Goal: Information Seeking & Learning: Learn about a topic

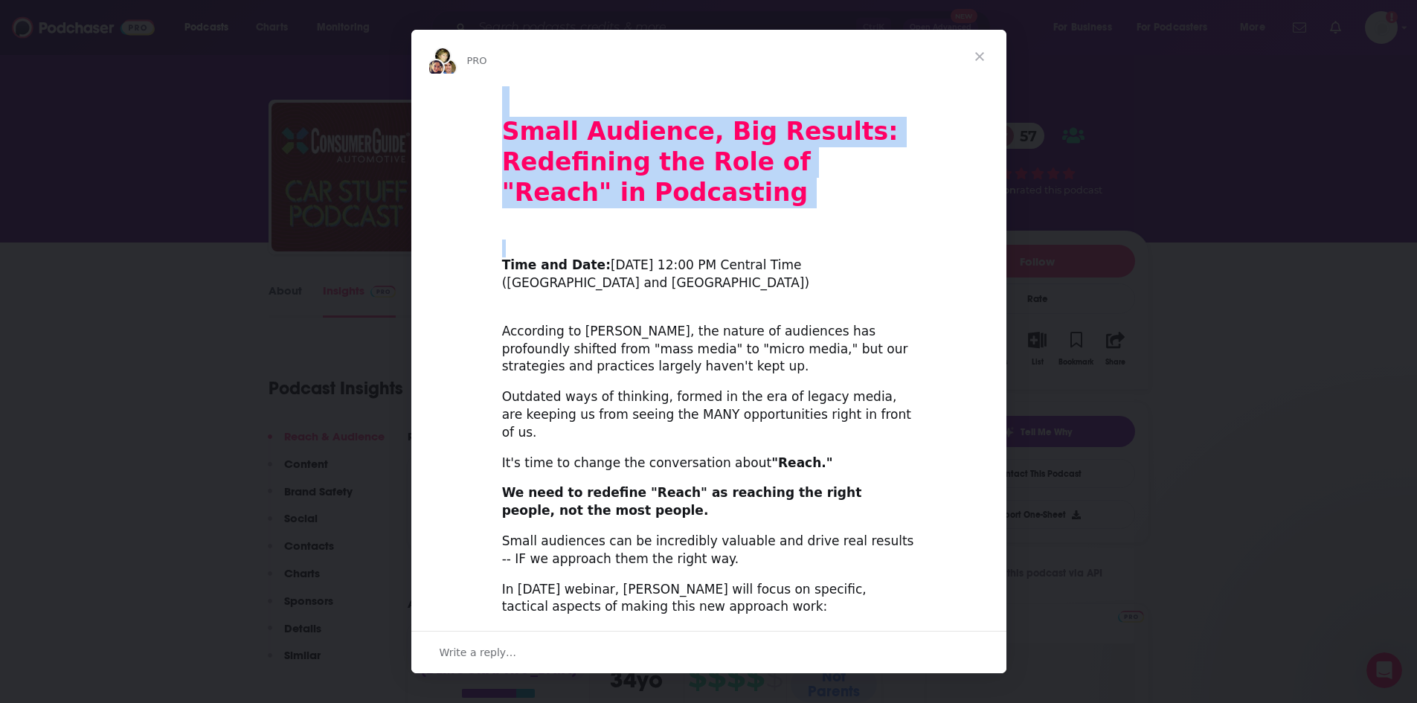
drag, startPoint x: 981, startPoint y: 55, endPoint x: 914, endPoint y: 251, distance: 206.6
click at [914, 251] on div "PRO Small Audience, Big Results: Redefining the Role of "Reach" in Podcasting ​…" at bounding box center [708, 352] width 595 height 644
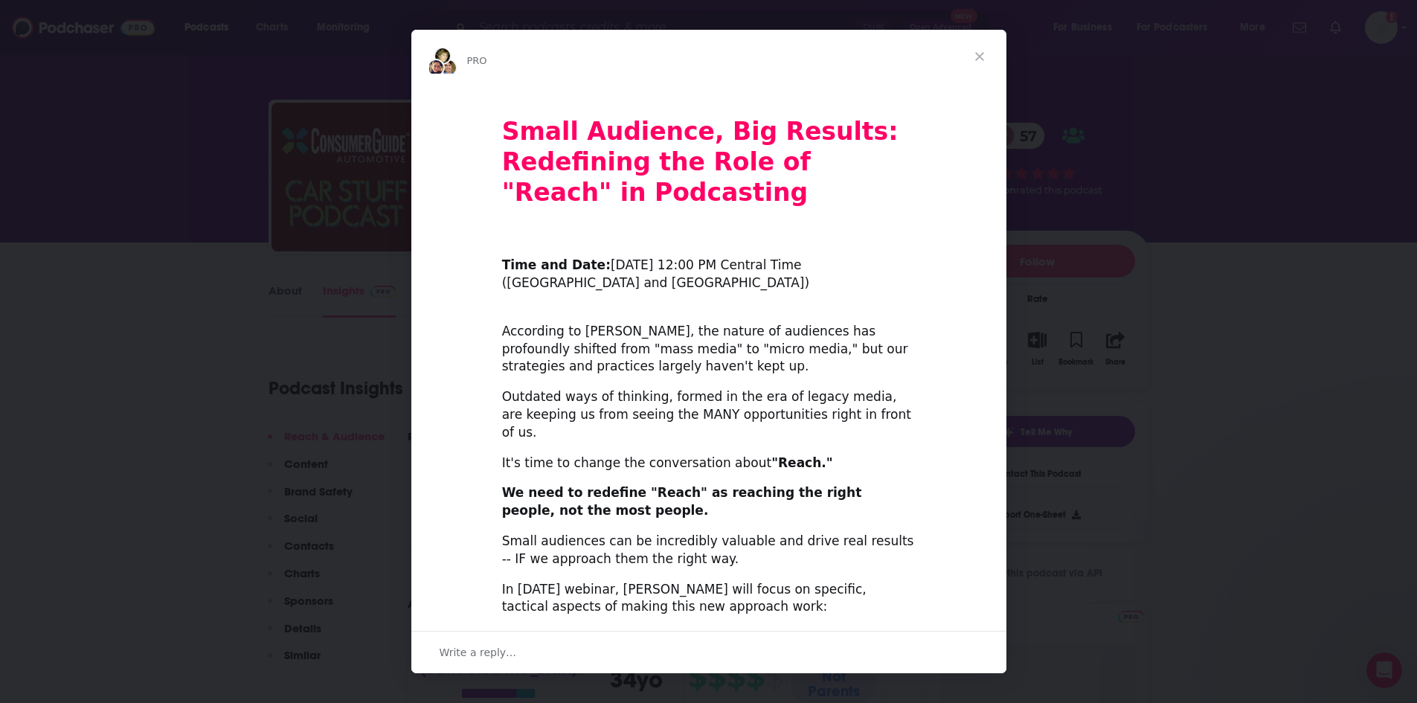
click at [919, 293] on div "Small Audience, Big Results: Redefining the Role of "Reach" in Podcasting ​ Tim…" at bounding box center [708, 573] width 595 height 975
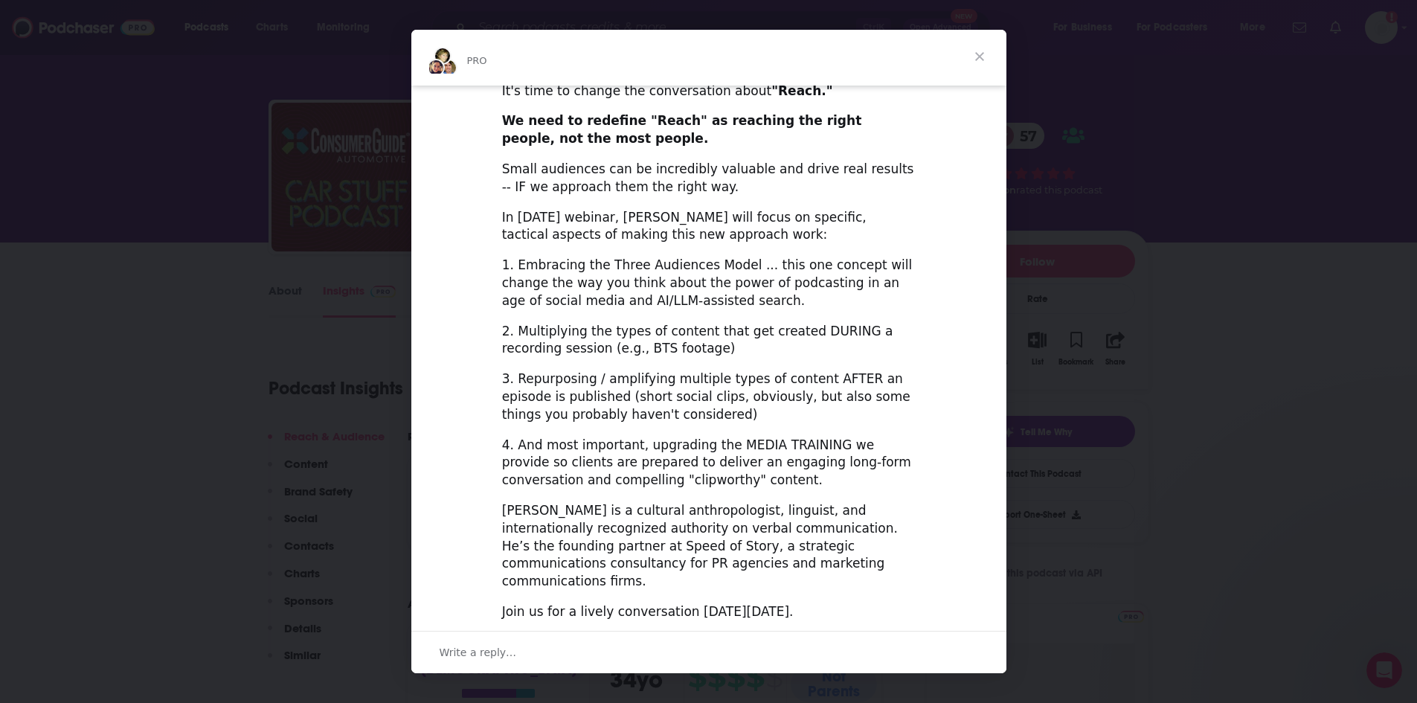
scroll to position [388, 0]
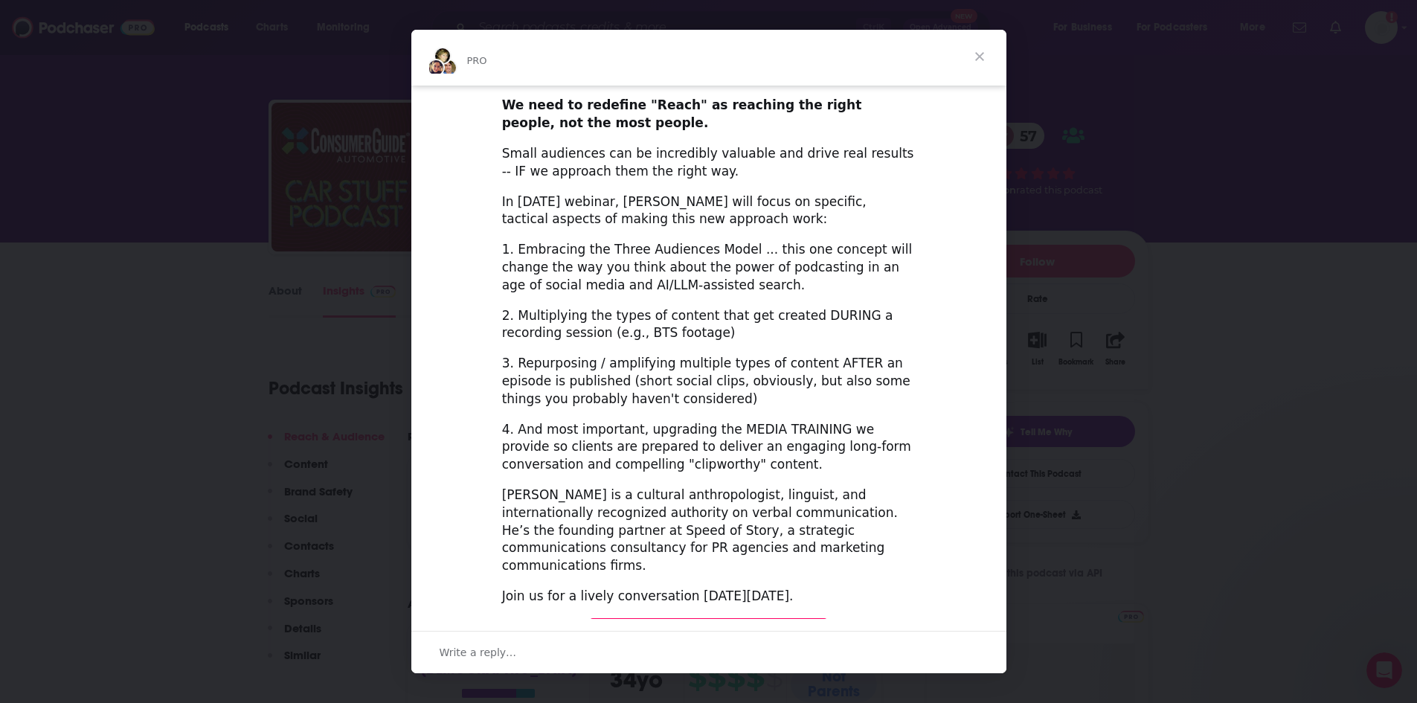
click at [978, 56] on span "Close" at bounding box center [980, 57] width 54 height 54
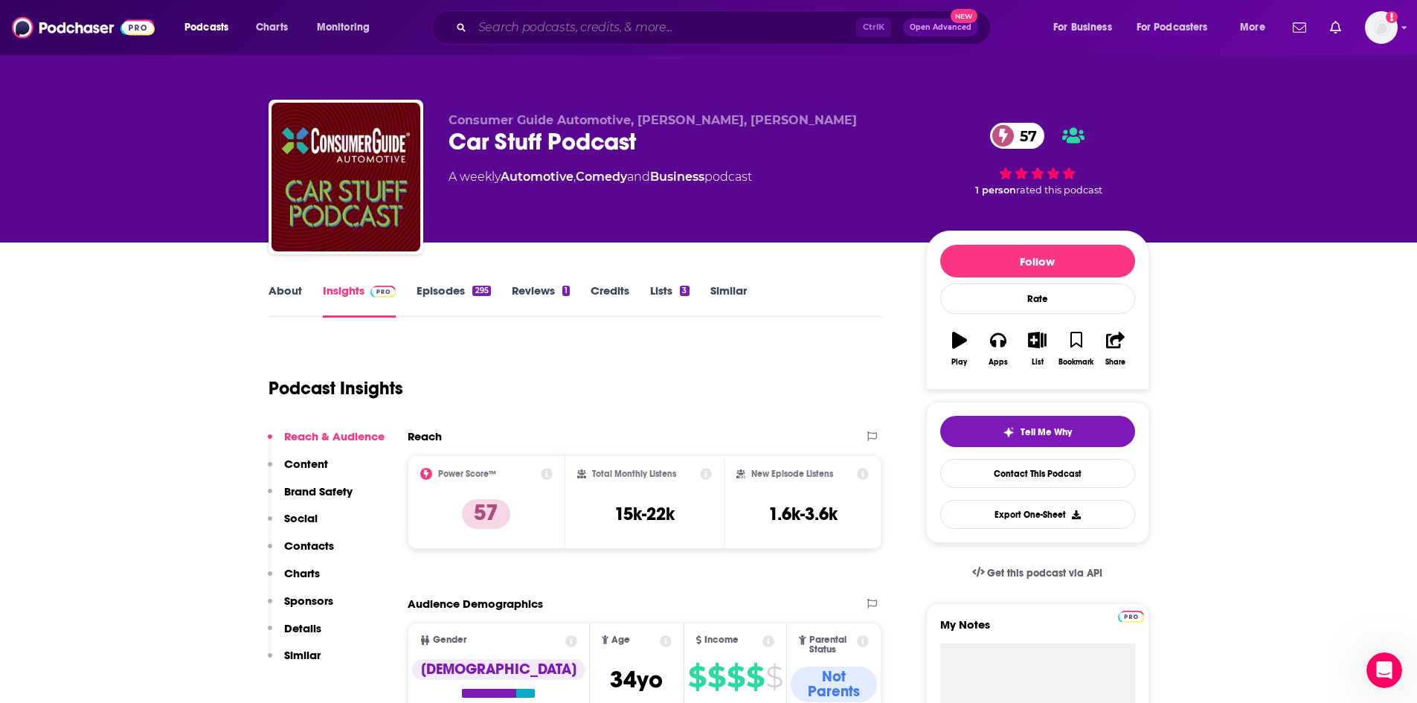
click at [545, 31] on input "Search podcasts, credits, & more..." at bounding box center [664, 28] width 384 height 24
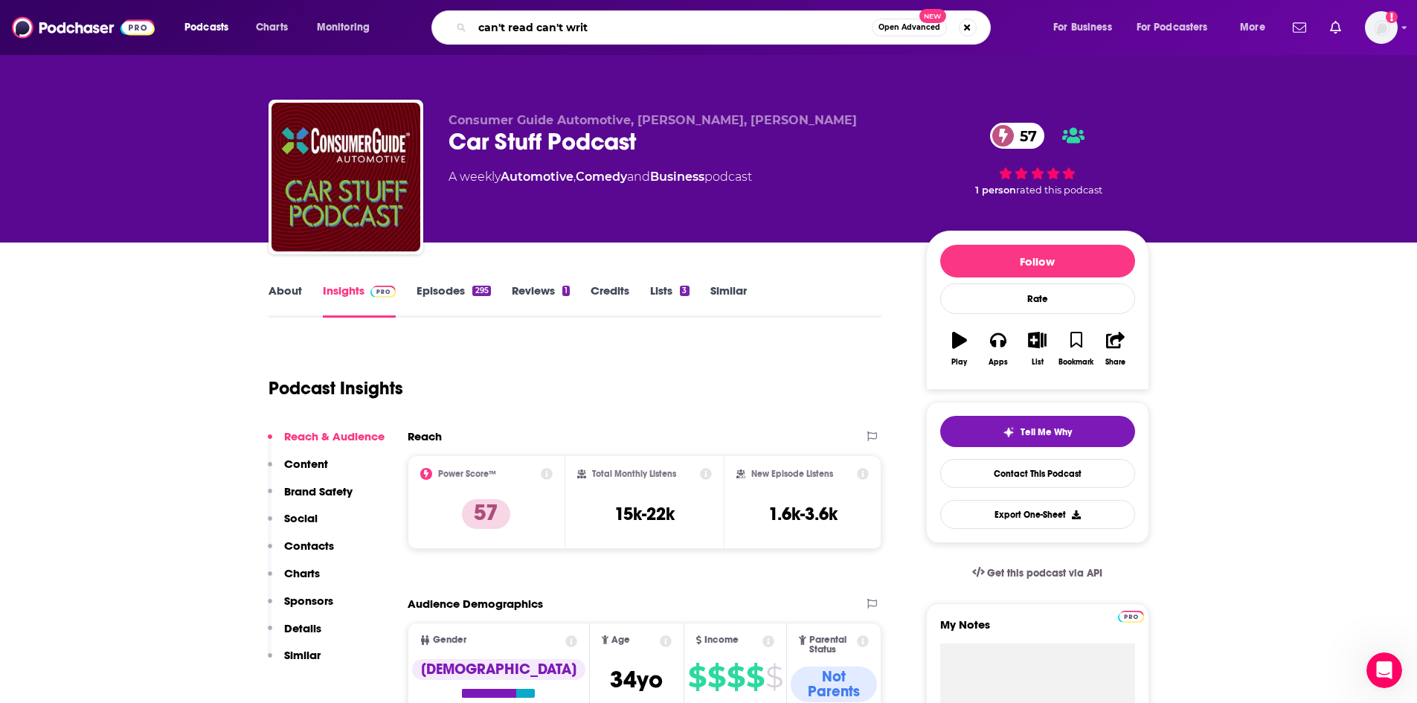
type input "can't read can't write"
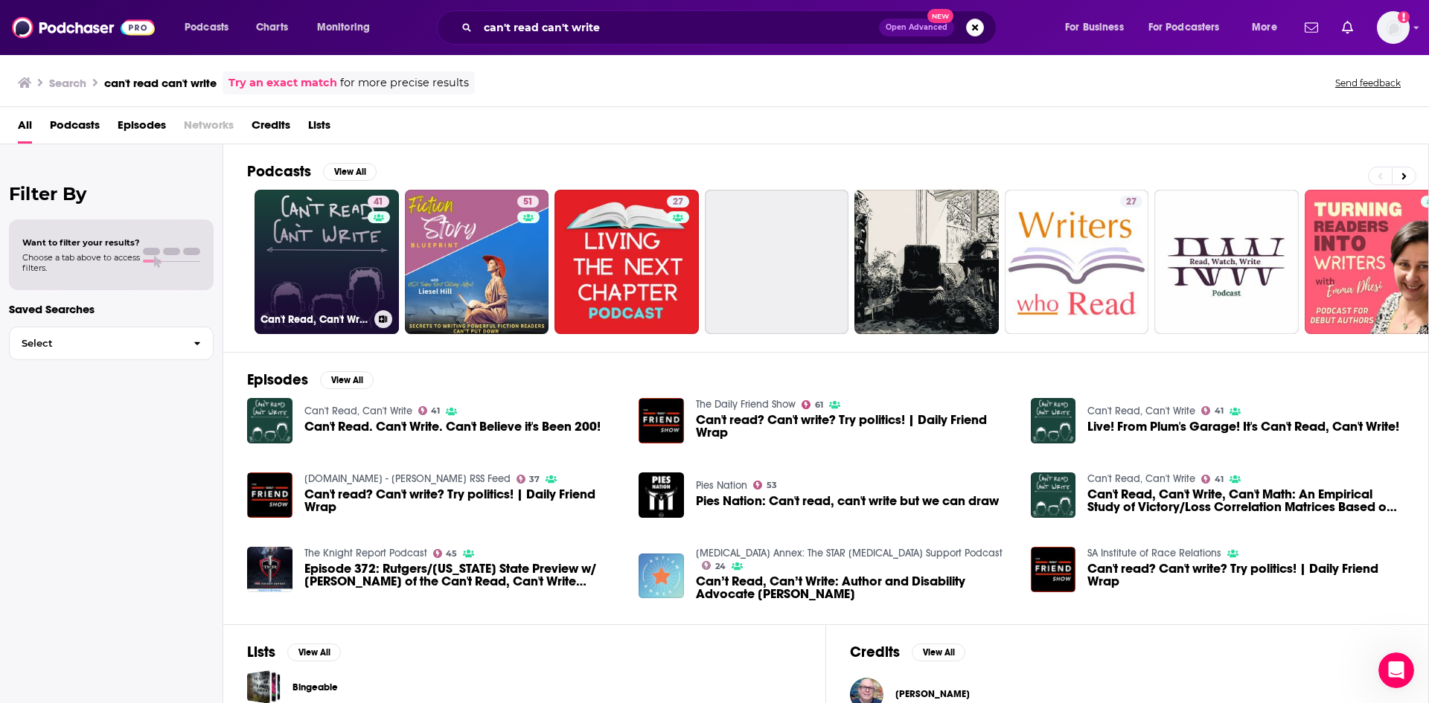
click at [303, 246] on link "41 Can't Read, Can't Write" at bounding box center [326, 262] width 144 height 144
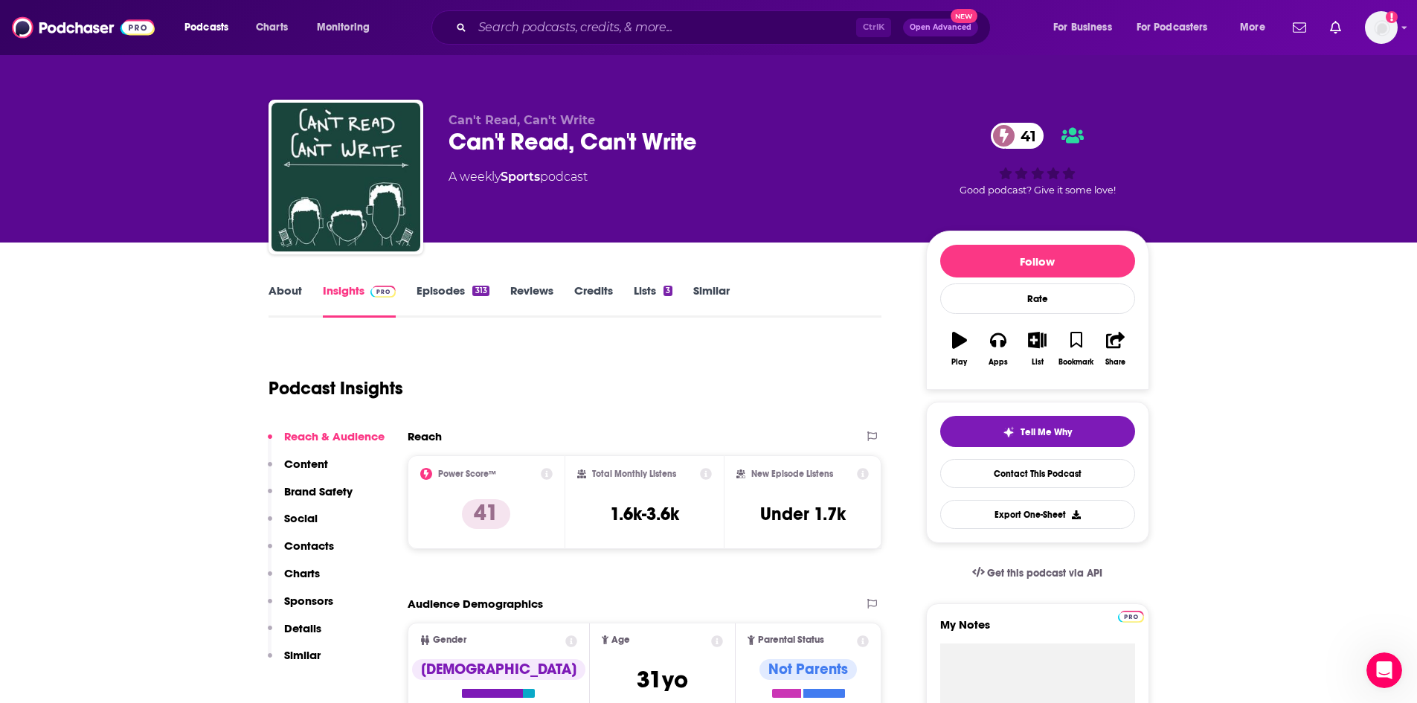
click at [275, 292] on link "About" at bounding box center [285, 300] width 33 height 34
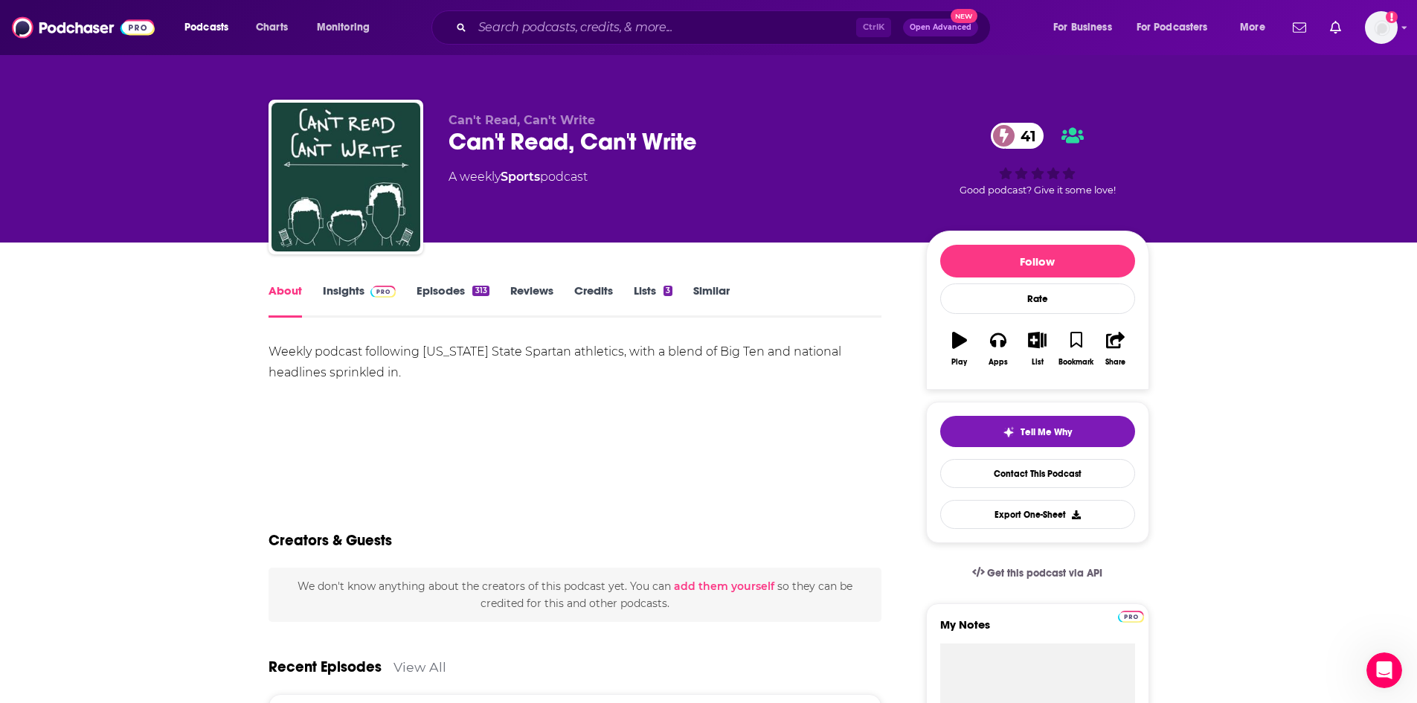
click at [341, 289] on link "Insights" at bounding box center [360, 300] width 74 height 34
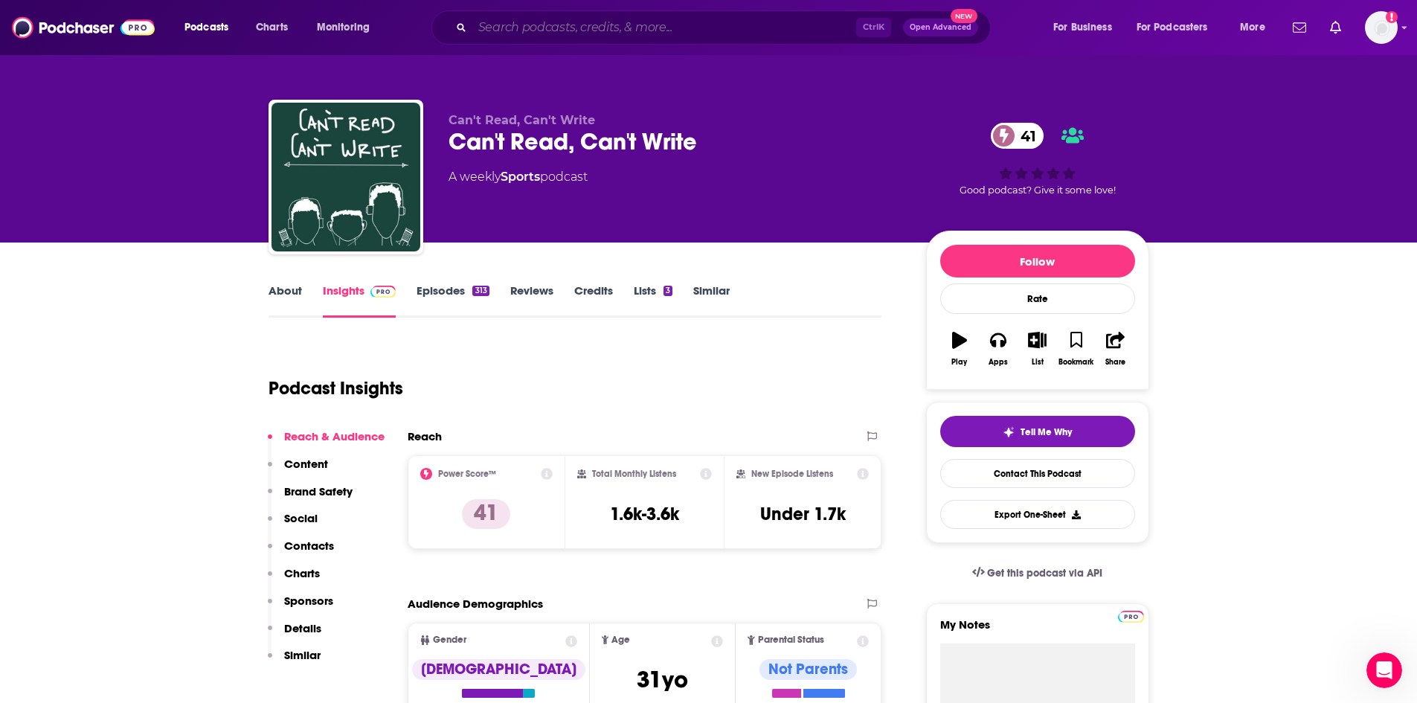
click at [559, 36] on input "Search podcasts, credits, & more..." at bounding box center [664, 28] width 384 height 24
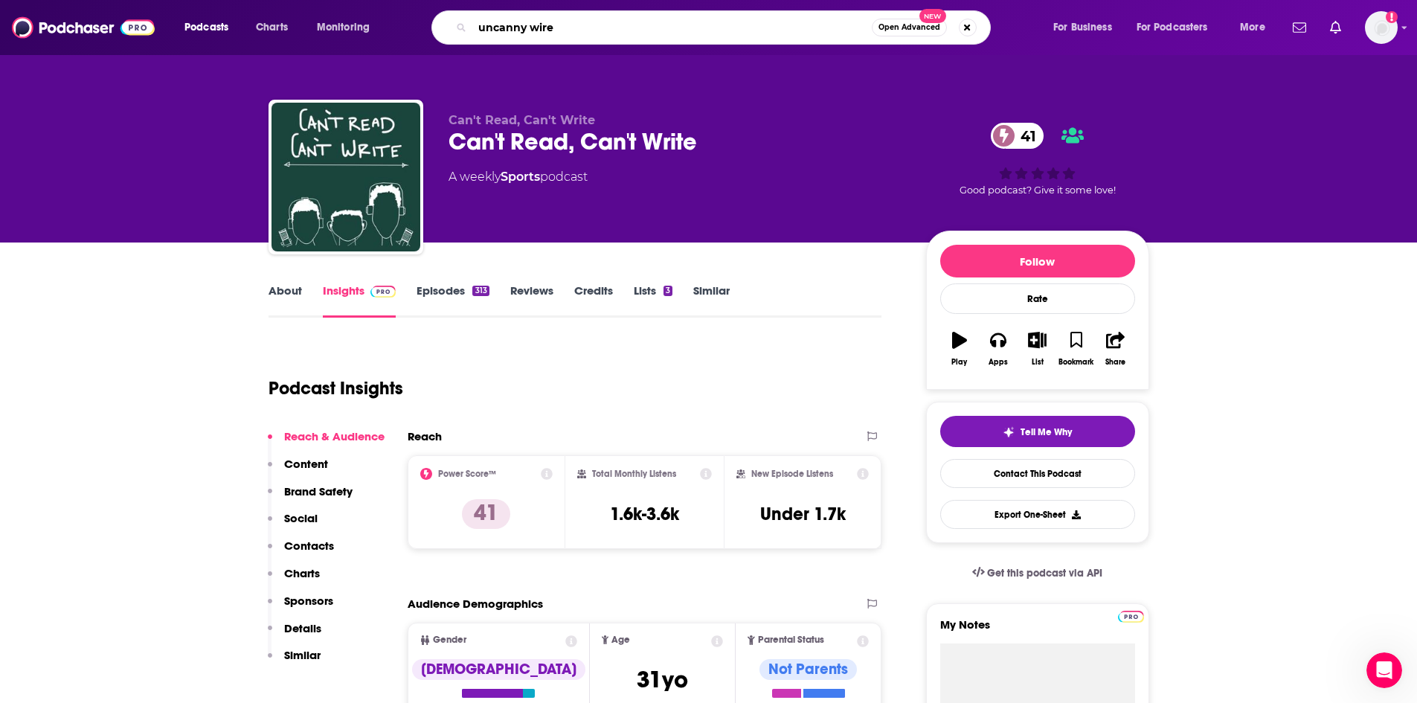
type input "uncanny wired"
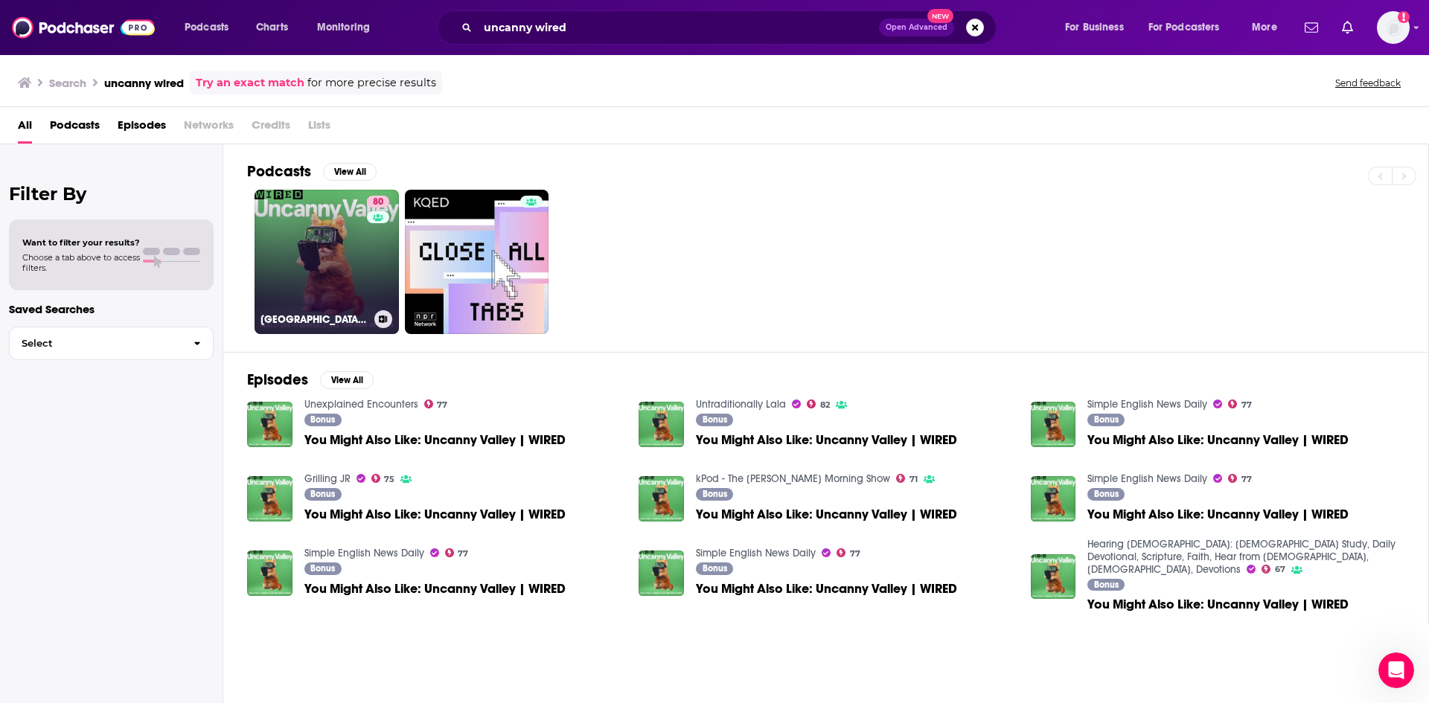
click at [342, 284] on link "80 [GEOGRAPHIC_DATA] | WIRED" at bounding box center [326, 262] width 144 height 144
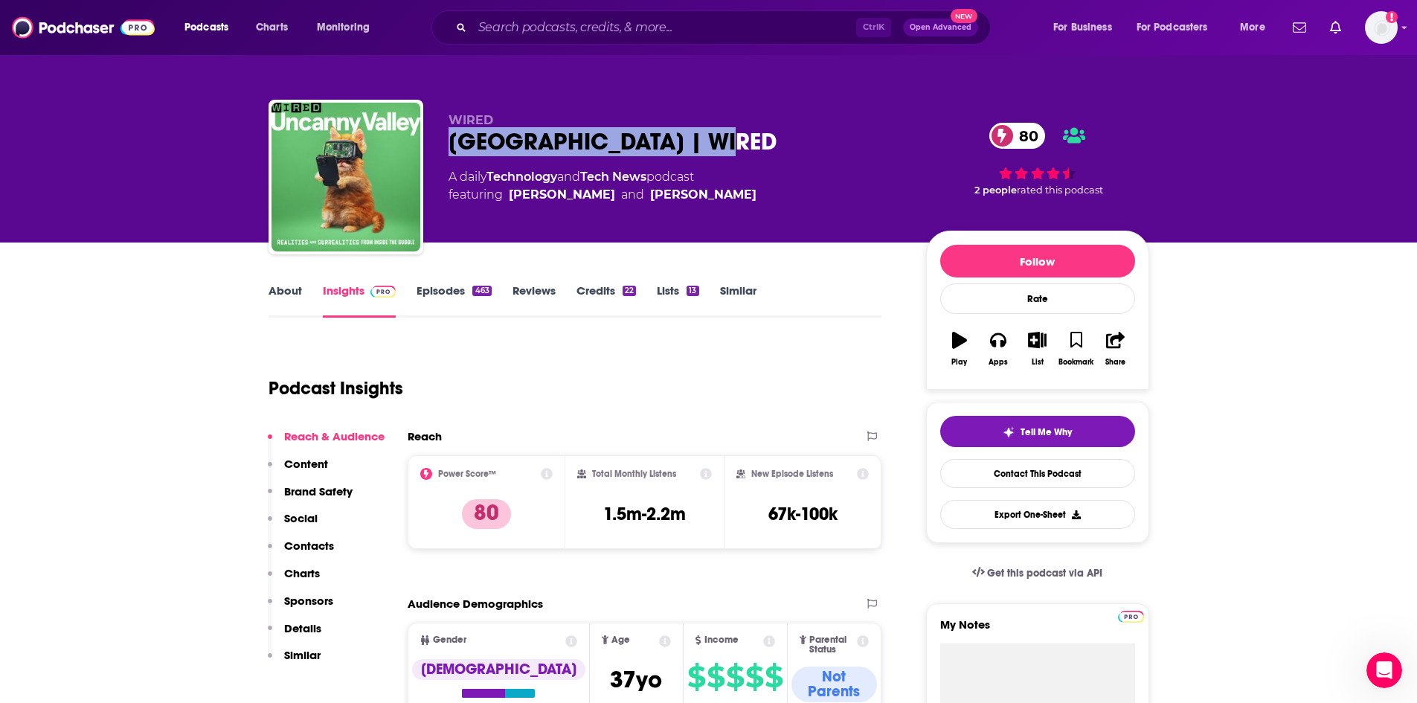
drag, startPoint x: 720, startPoint y: 148, endPoint x: 440, endPoint y: 135, distance: 280.8
click at [440, 135] on div "WIRED Uncanny Valley | WIRED 80 A daily Technology and Tech News podcast featur…" at bounding box center [709, 180] width 881 height 161
